Goal: Download file/media

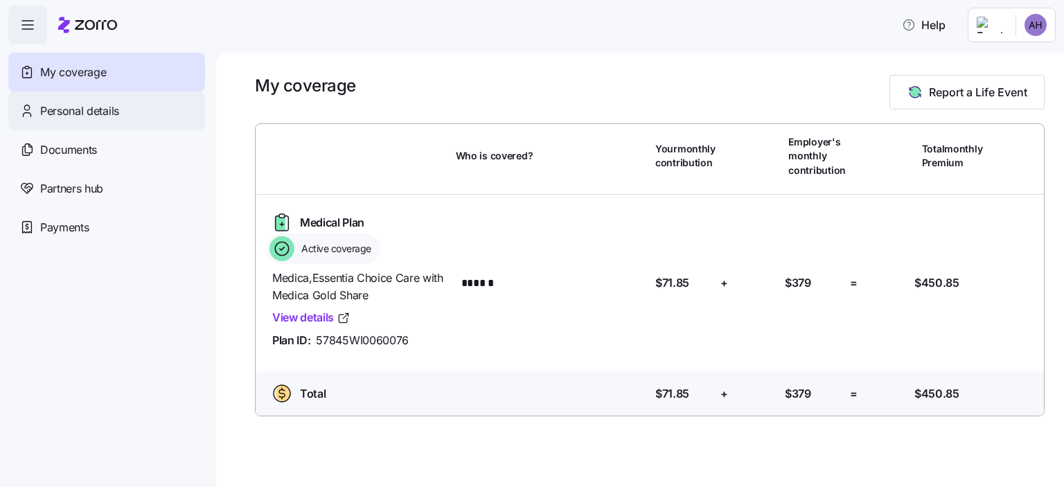
click at [130, 119] on div "Personal details" at bounding box center [106, 110] width 197 height 39
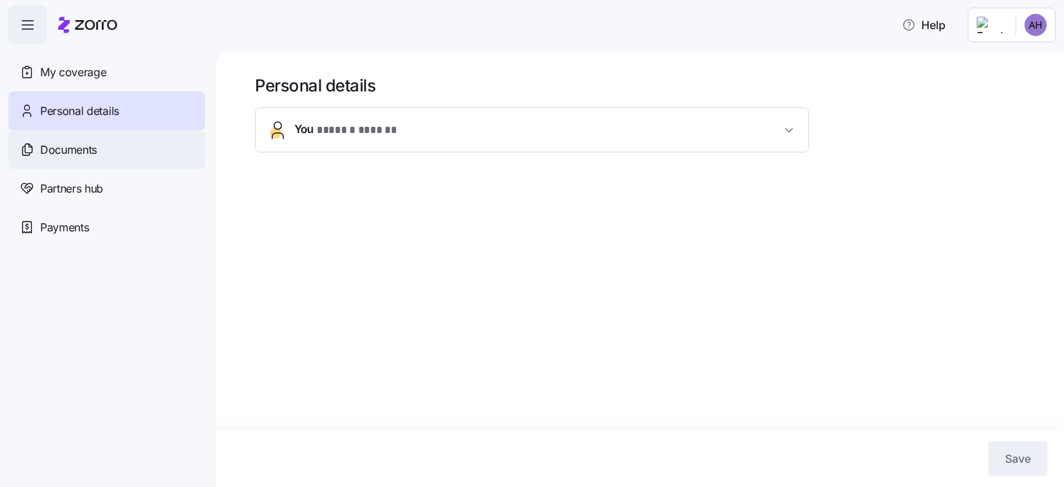
click at [112, 154] on div "Documents" at bounding box center [106, 149] width 197 height 39
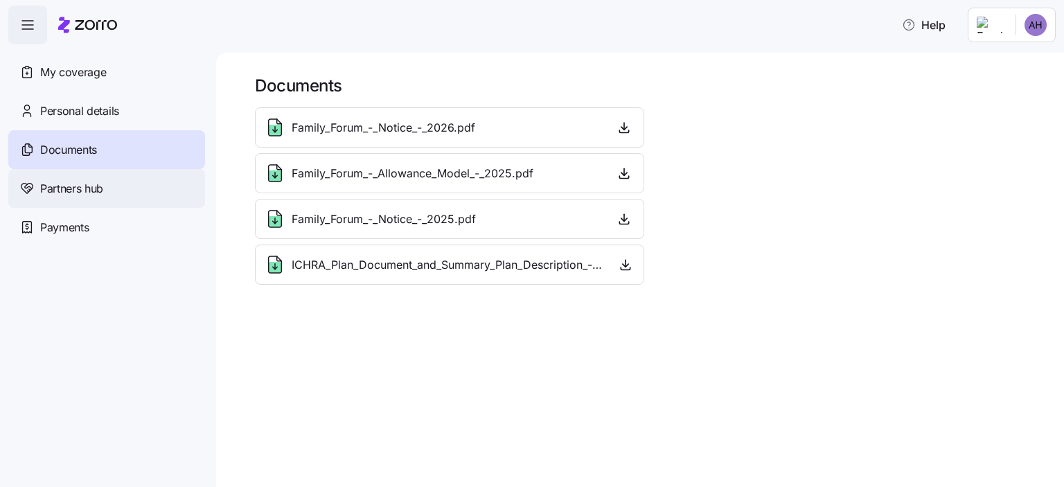
click at [89, 188] on span "Partners hub" at bounding box center [71, 188] width 63 height 17
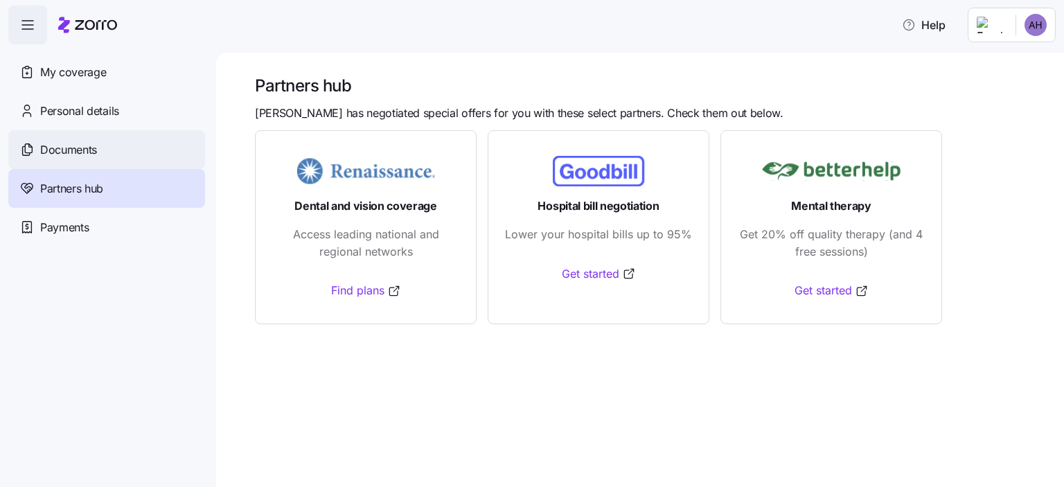
click at [105, 157] on div "Documents" at bounding box center [106, 149] width 197 height 39
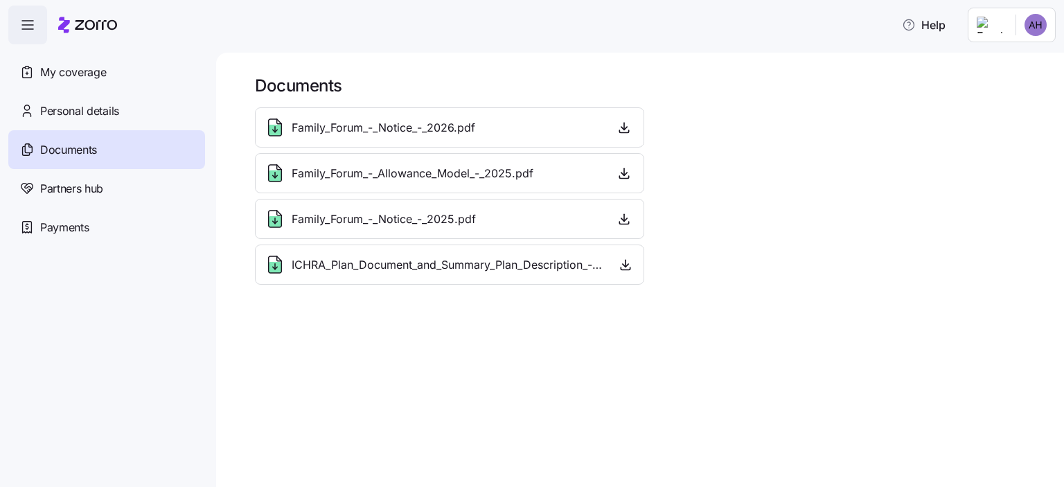
click at [324, 130] on span "Family_Forum_-_Notice_-_2026.pdf" at bounding box center [384, 127] width 184 height 17
click at [621, 132] on icon "button" at bounding box center [624, 128] width 14 height 14
click at [109, 191] on div "Partners hub" at bounding box center [106, 188] width 197 height 39
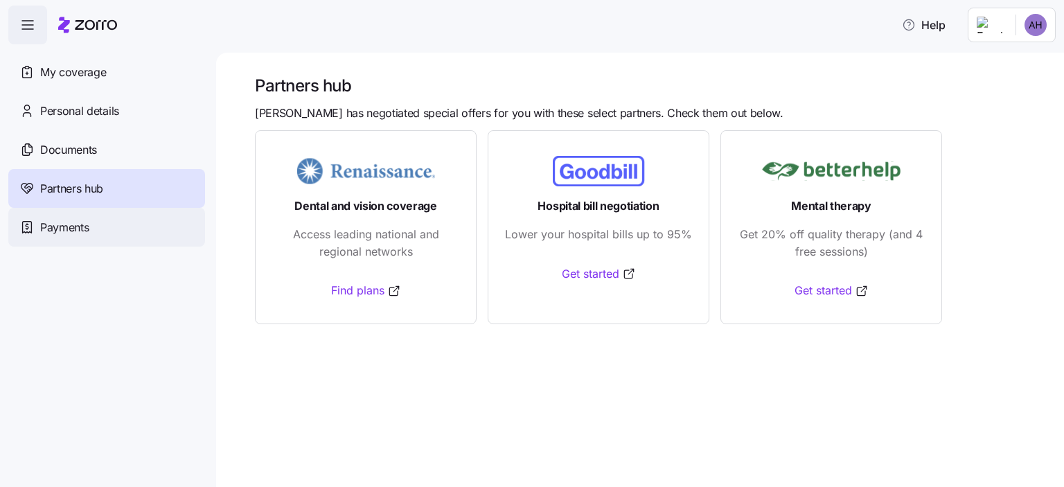
click at [108, 222] on div "Payments" at bounding box center [106, 227] width 197 height 39
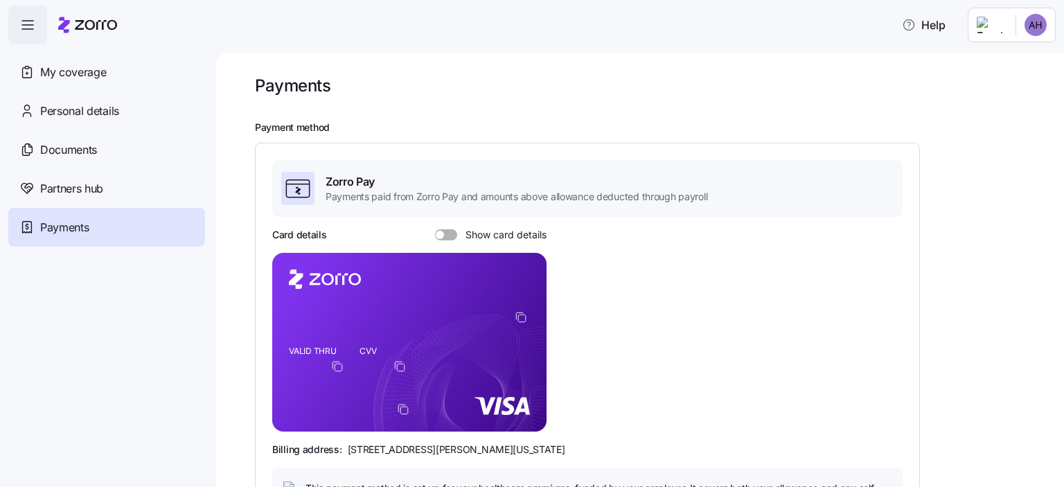
click at [37, 19] on span "button" at bounding box center [27, 24] width 37 height 37
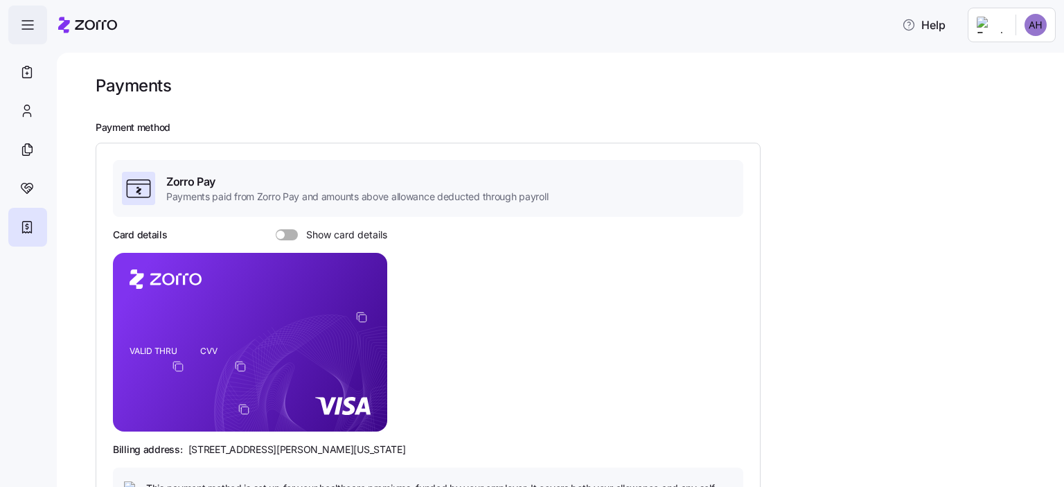
click at [37, 20] on span "button" at bounding box center [27, 24] width 37 height 37
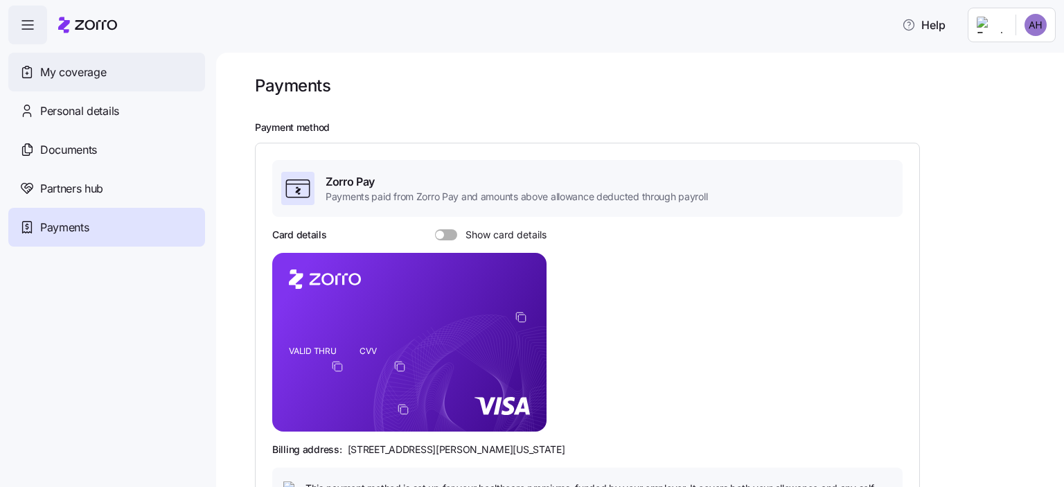
click at [58, 69] on span "My coverage" at bounding box center [73, 72] width 66 height 17
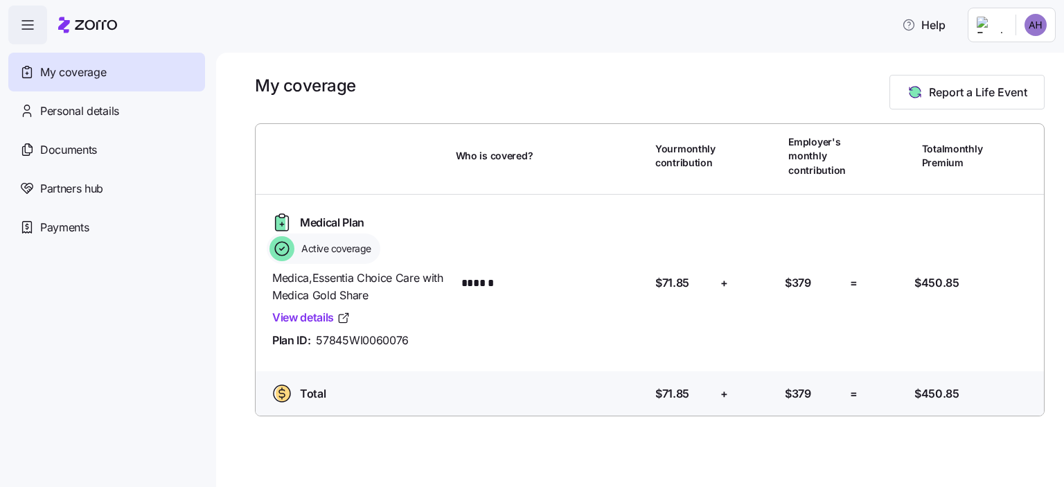
click at [1025, 28] on html "Help My coverage Personal details Documents Partners hub Payments My coverage R…" at bounding box center [532, 239] width 1064 height 479
click at [998, 26] on html "Help My coverage Personal details Documents Partners hub Payments My coverage R…" at bounding box center [532, 239] width 1064 height 479
click at [35, 19] on icon "button" at bounding box center [27, 25] width 17 height 17
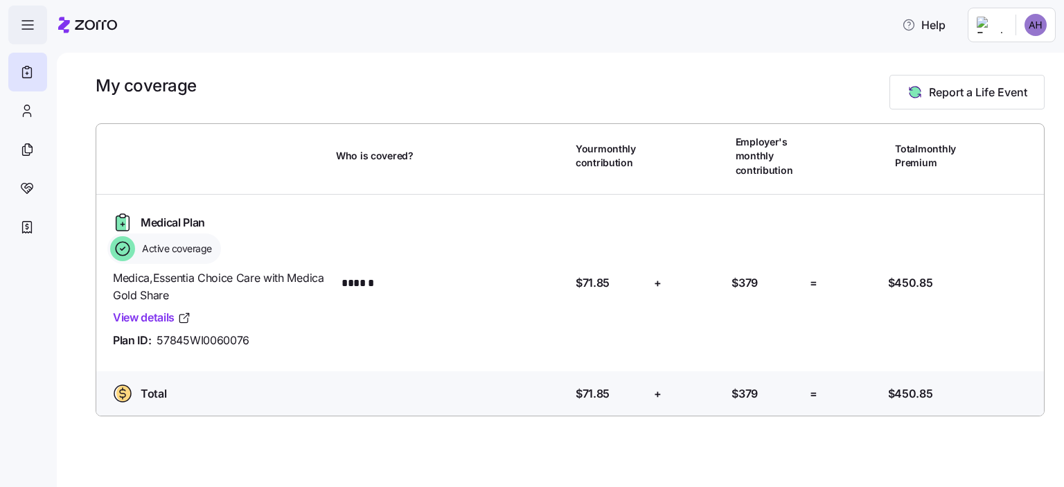
click at [35, 19] on icon "button" at bounding box center [27, 25] width 17 height 17
